Goal: Information Seeking & Learning: Learn about a topic

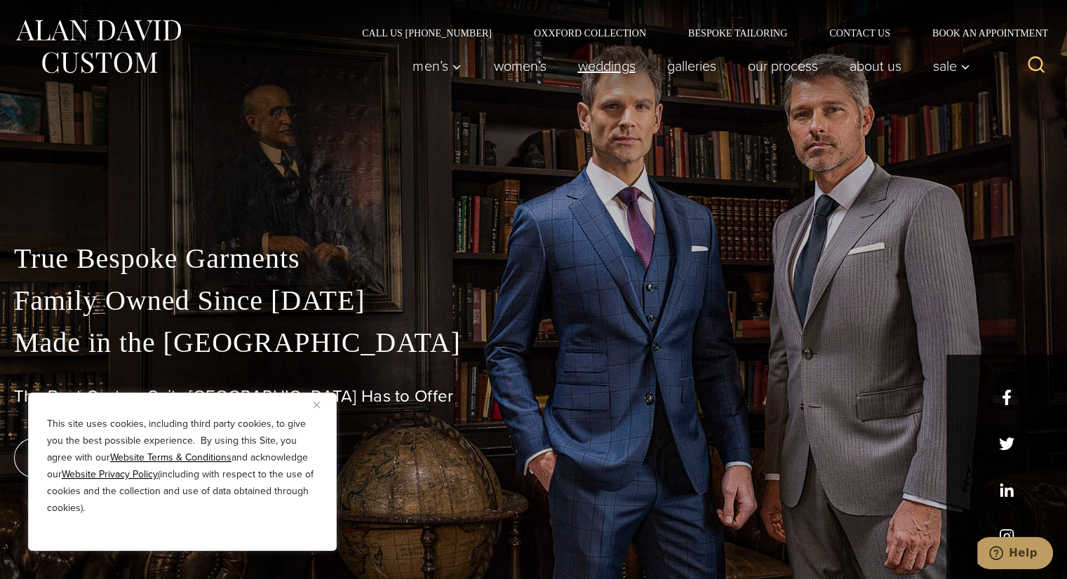
click at [572, 71] on link "weddings" at bounding box center [606, 66] width 89 height 28
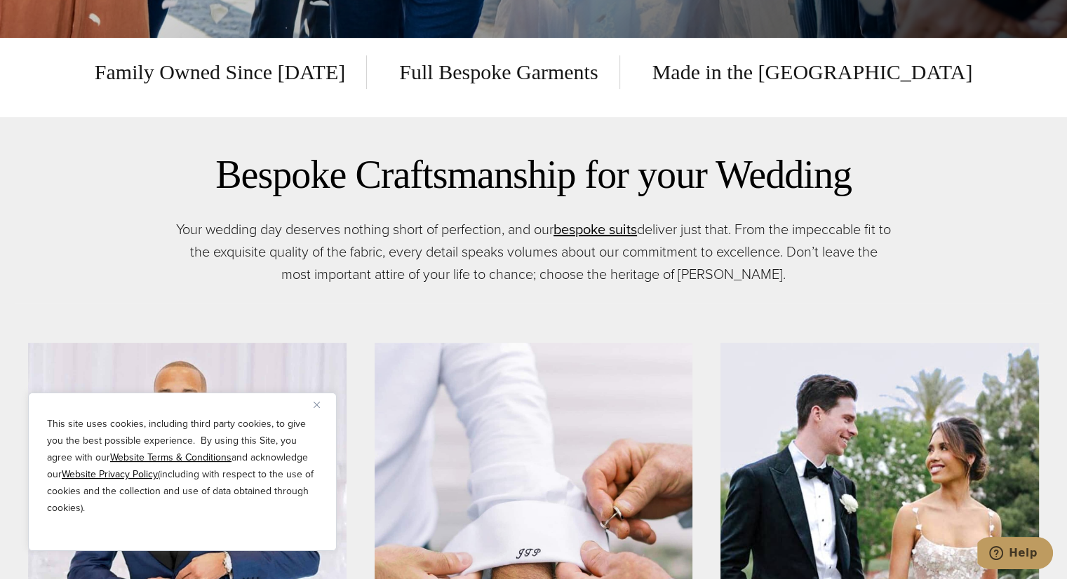
scroll to position [543, 0]
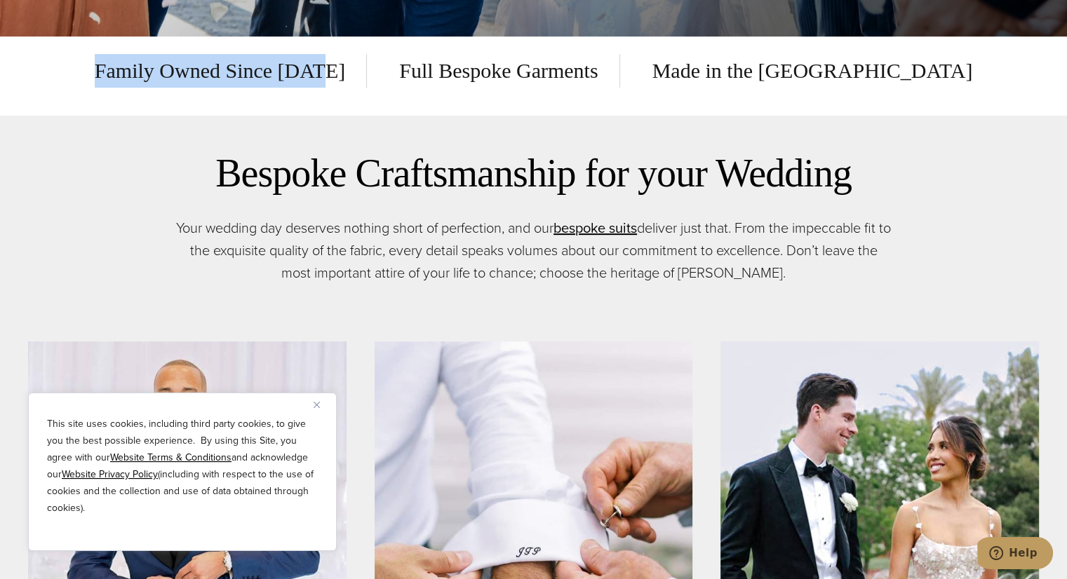
drag, startPoint x: 177, startPoint y: 70, endPoint x: 455, endPoint y: 63, distance: 277.2
click at [455, 63] on div "Family Owned Since [DATE] Full Bespoke Garments Made in the [GEOGRAPHIC_DATA]" at bounding box center [534, 71] width 884 height 34
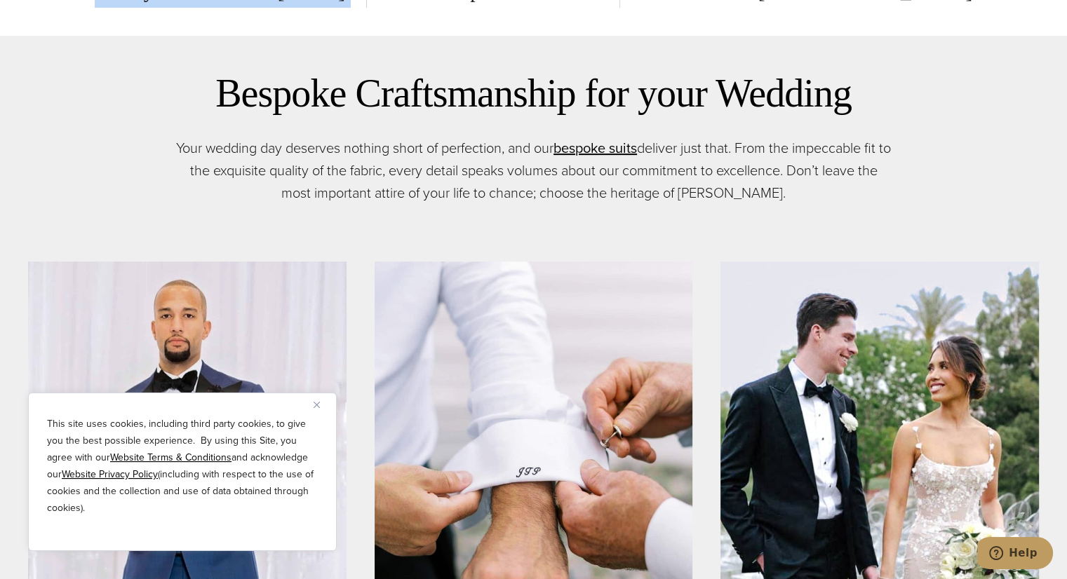
scroll to position [624, 0]
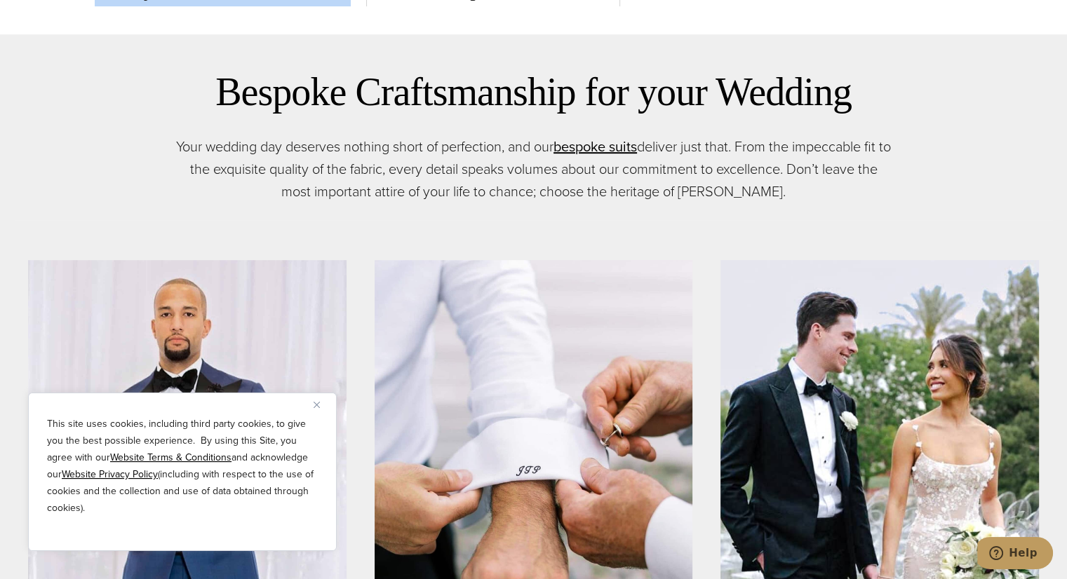
click at [318, 402] on img "Close" at bounding box center [317, 405] width 6 height 6
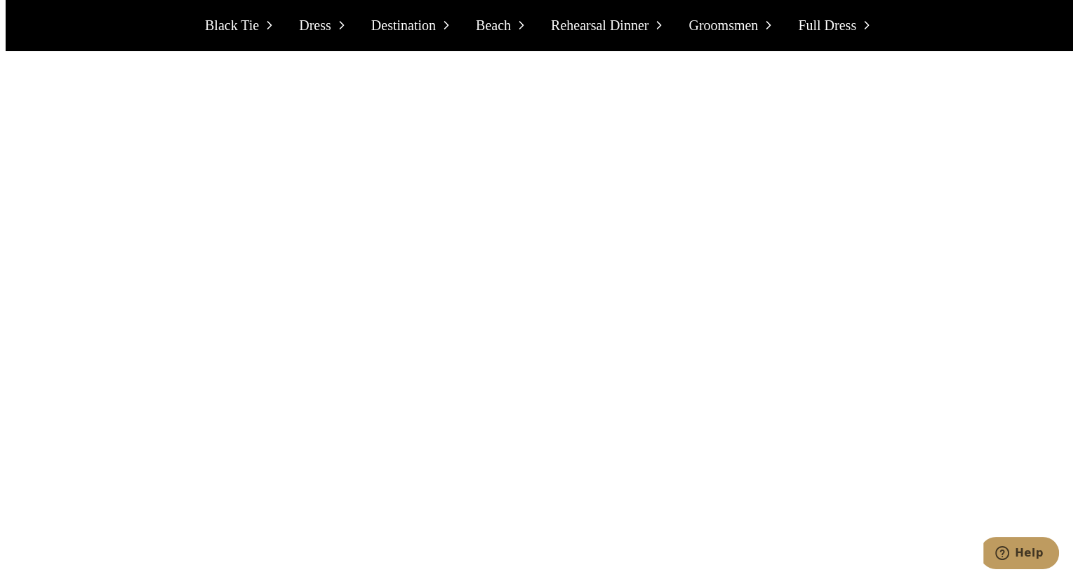
scroll to position [3791, 0]
